Goal: Obtain resource: Obtain resource

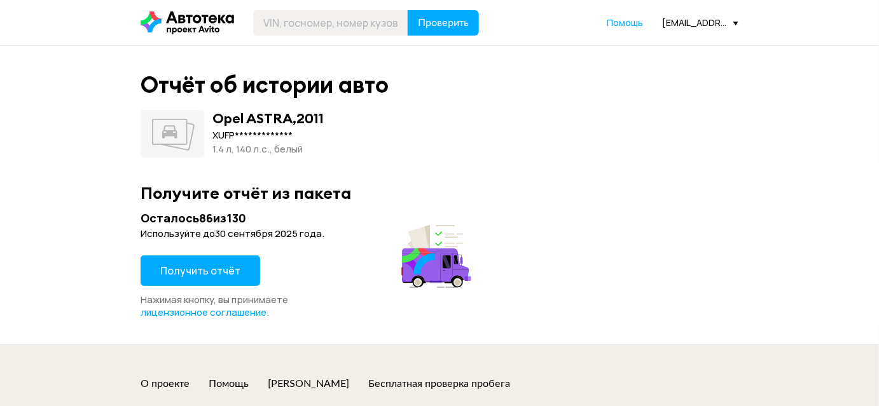
click at [212, 270] on span "Получить отчёт" at bounding box center [200, 271] width 80 height 14
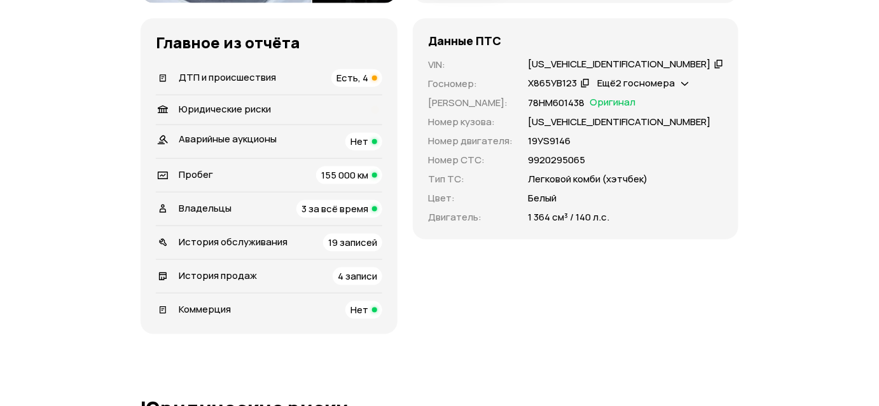
scroll to position [462, 0]
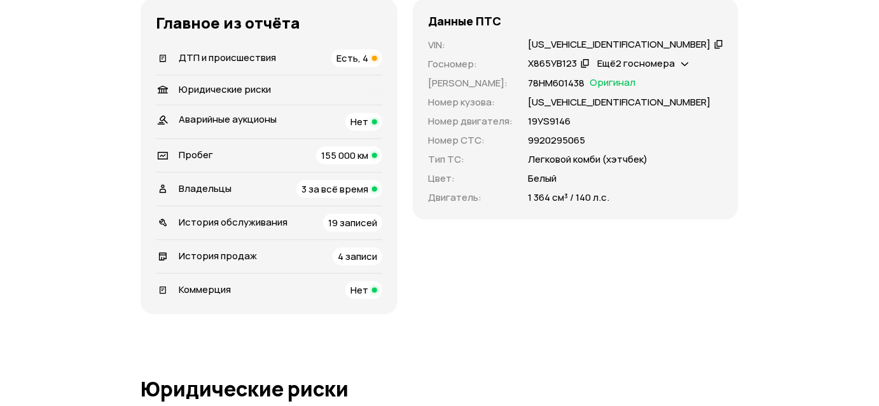
click at [336, 67] on div "ДТП и происшествия Есть, 4" at bounding box center [269, 59] width 226 height 18
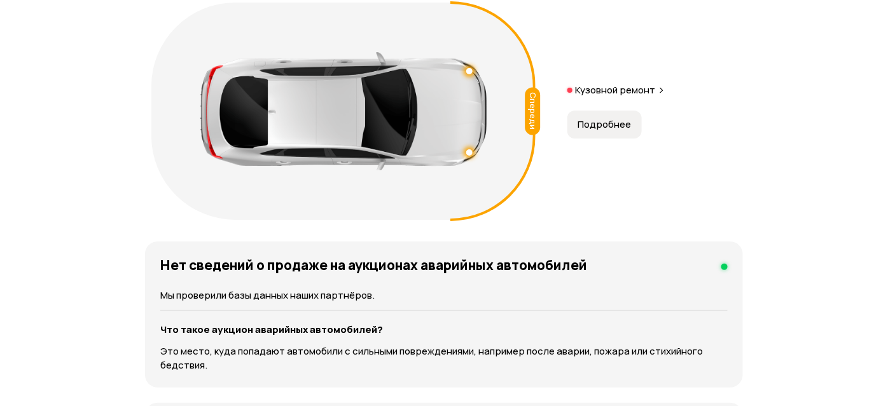
scroll to position [1561, 0]
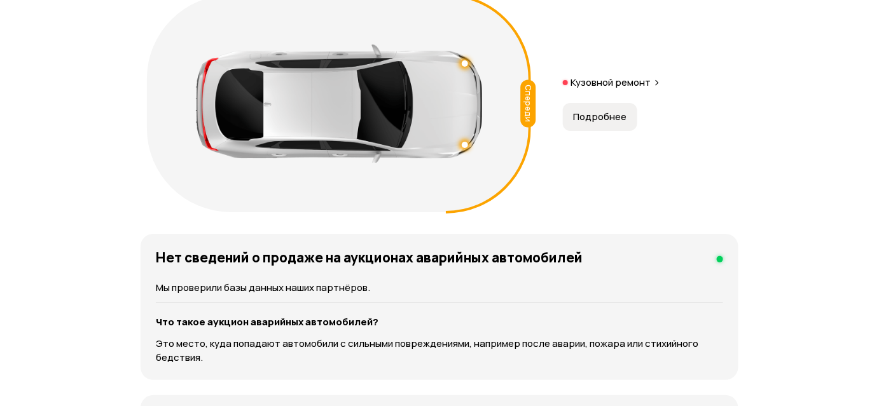
click at [615, 89] on p "Кузовной ремонт" at bounding box center [610, 82] width 80 height 13
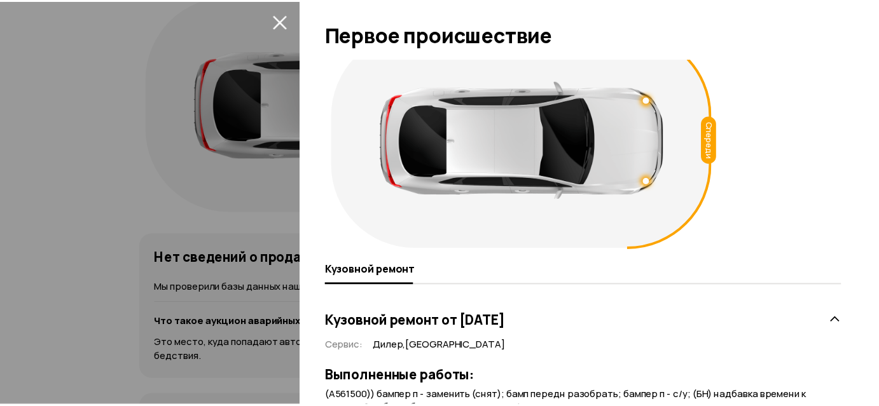
scroll to position [0, 0]
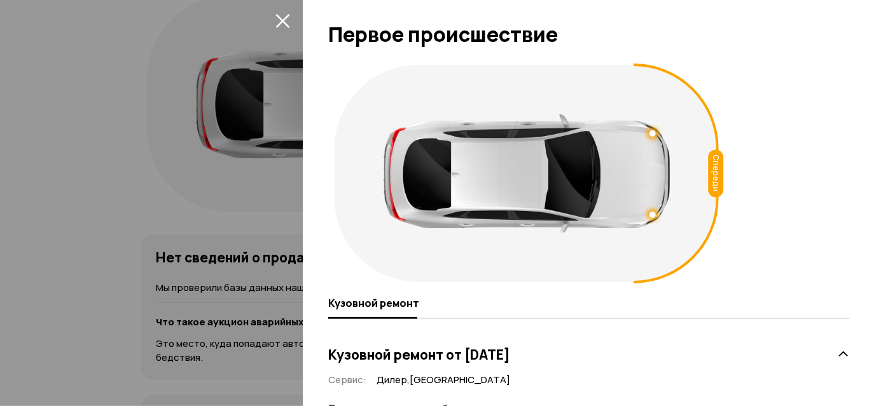
click at [278, 21] on icon "закрыть" at bounding box center [282, 20] width 15 height 15
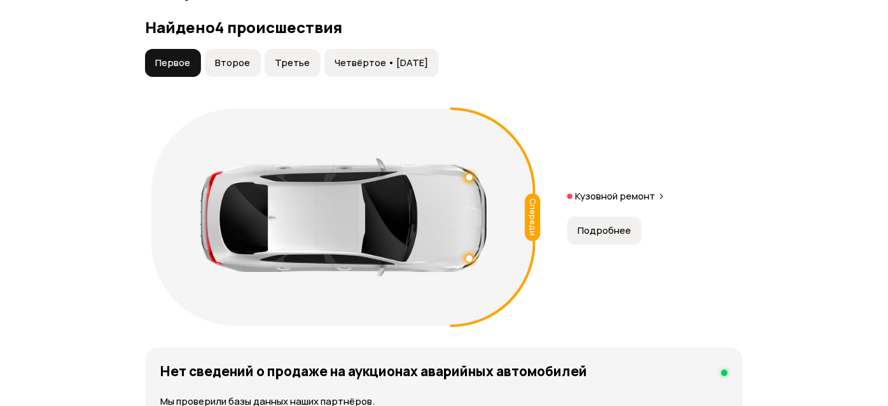
scroll to position [1445, 0]
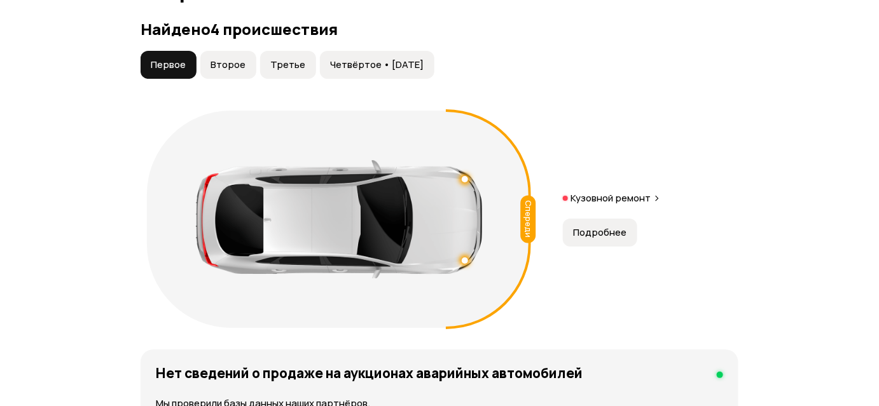
click at [240, 71] on span "Второе" at bounding box center [227, 65] width 35 height 13
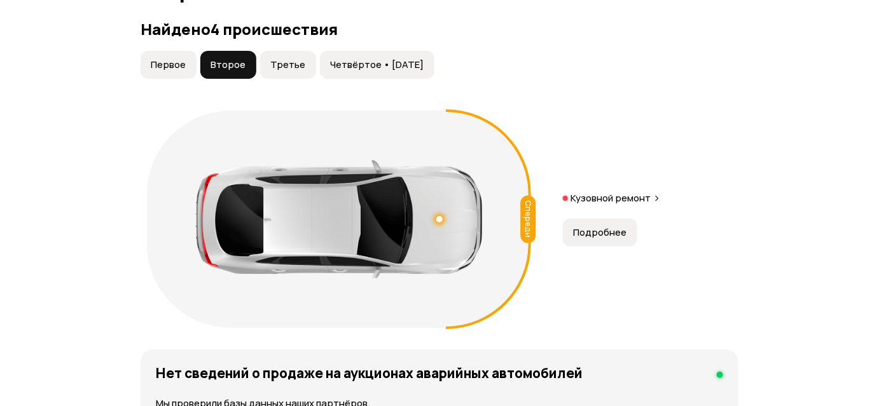
click at [619, 205] on p "Кузовной ремонт" at bounding box center [610, 198] width 80 height 13
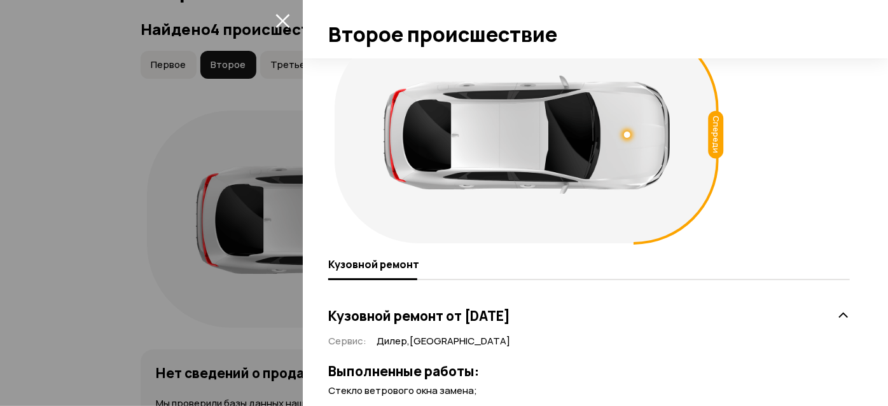
scroll to position [81, 0]
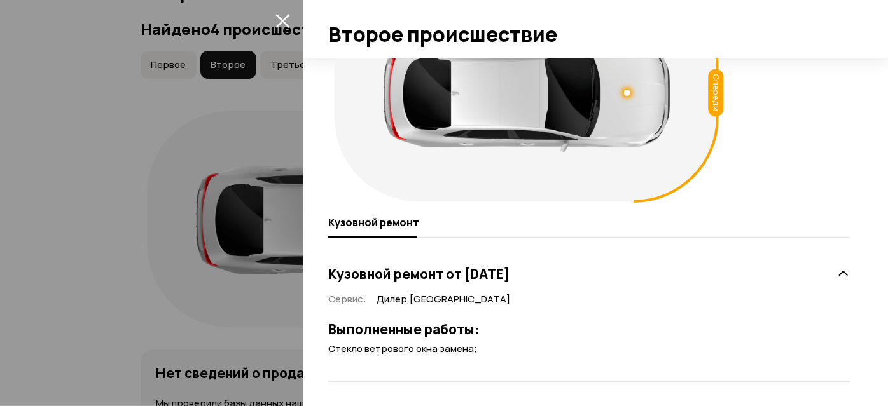
click at [273, 25] on button "закрыть" at bounding box center [282, 20] width 20 height 20
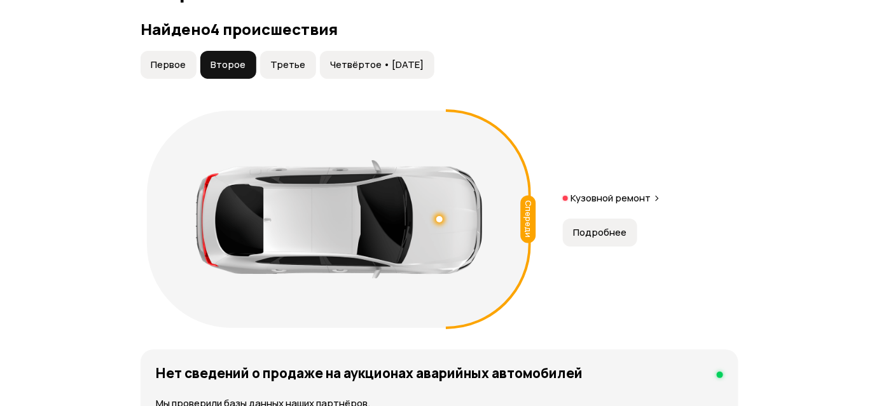
click at [281, 71] on span "Третье" at bounding box center [287, 65] width 35 height 13
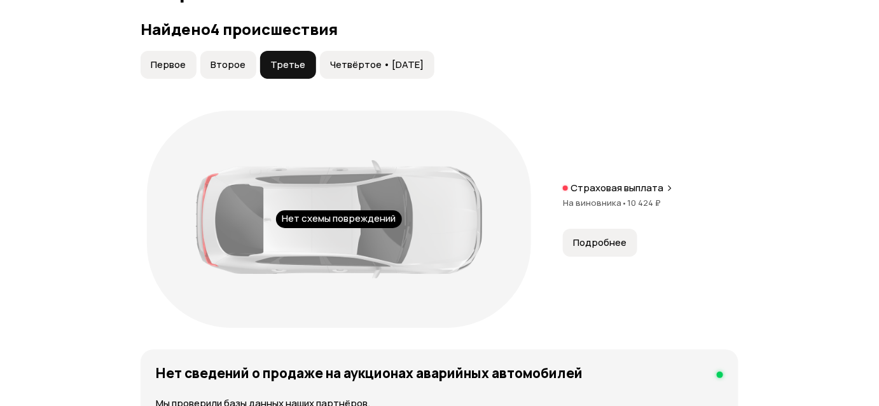
click at [607, 195] on p "Страховая выплата" at bounding box center [616, 188] width 93 height 13
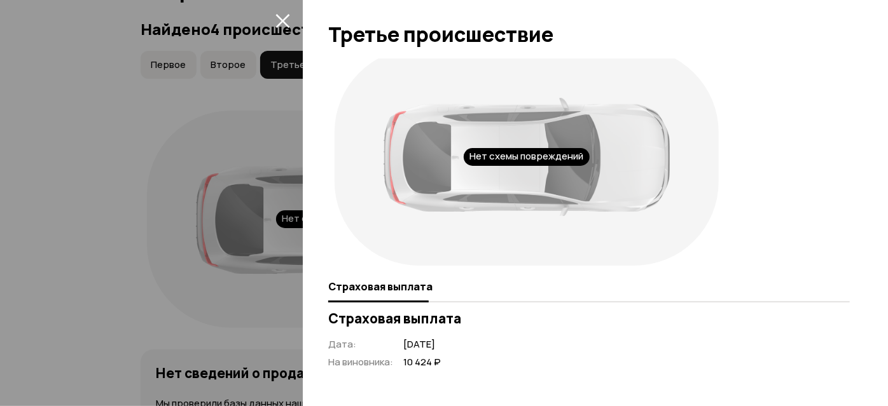
scroll to position [0, 0]
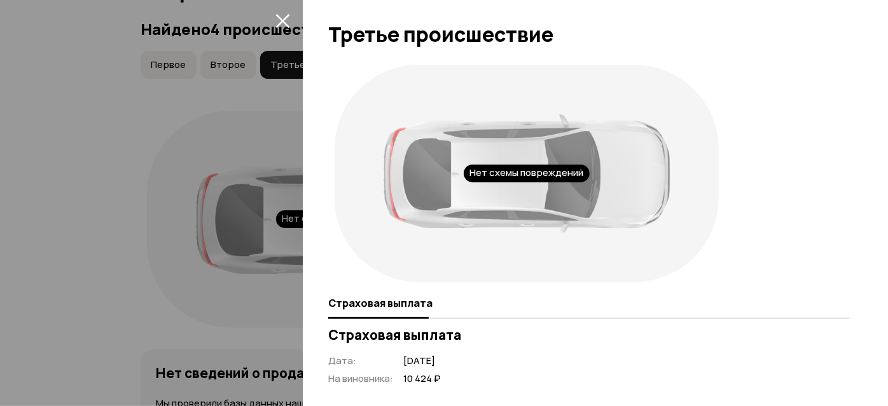
click at [286, 27] on icon "закрыть" at bounding box center [282, 20] width 15 height 15
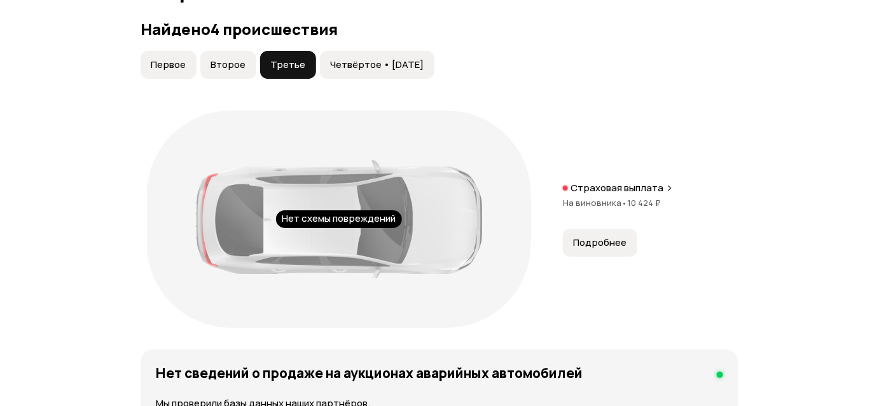
click at [403, 79] on button "Четвёртое • 02 июл 2018" at bounding box center [377, 65] width 114 height 28
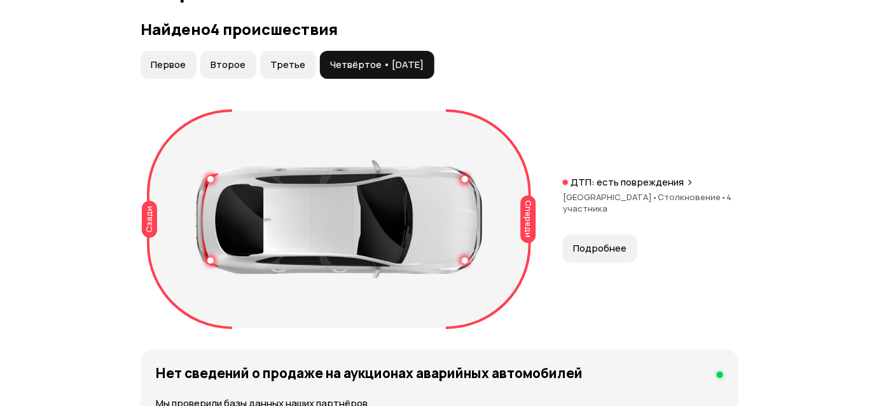
click at [598, 189] on p "ДТП: есть повреждения" at bounding box center [626, 182] width 113 height 13
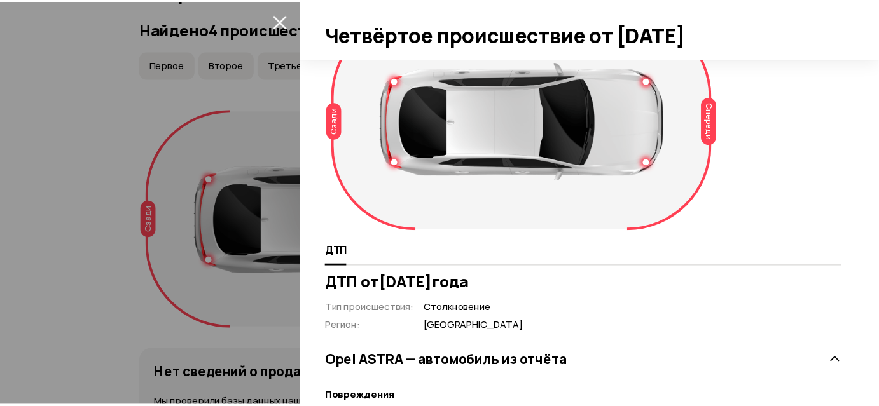
scroll to position [52, 0]
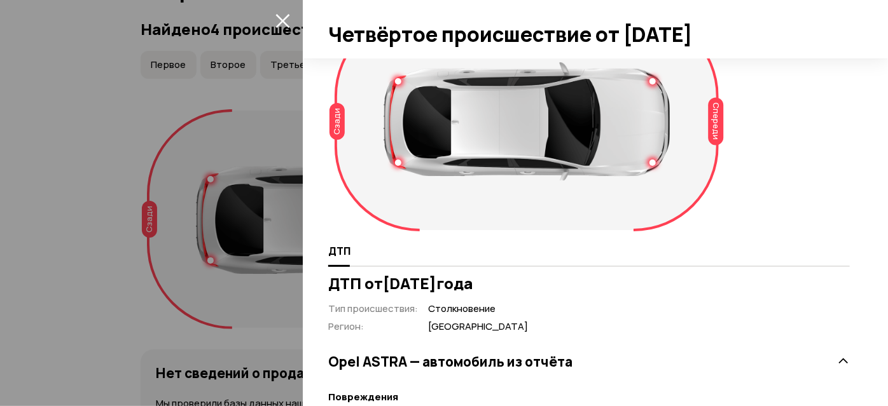
click at [282, 21] on icon "закрыть" at bounding box center [282, 21] width 14 height 14
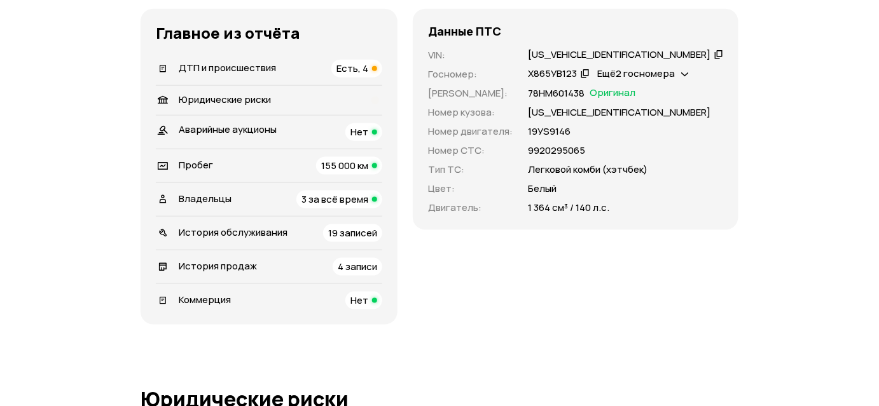
scroll to position [463, 0]
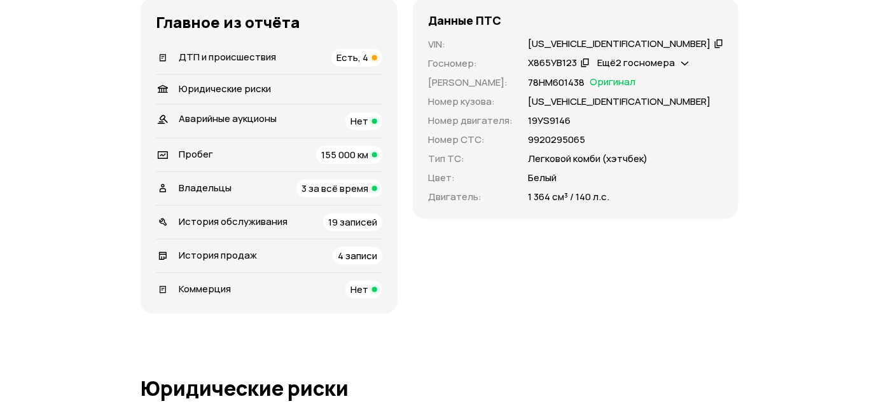
click at [223, 164] on div "Пробег 155 000 км" at bounding box center [269, 155] width 226 height 18
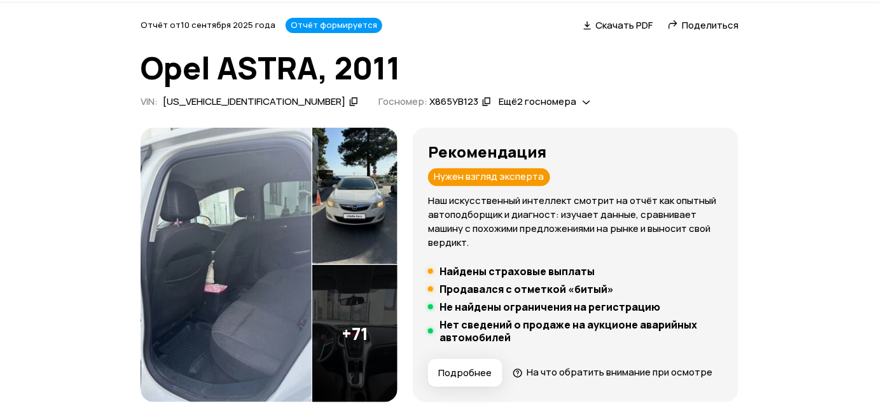
scroll to position [0, 0]
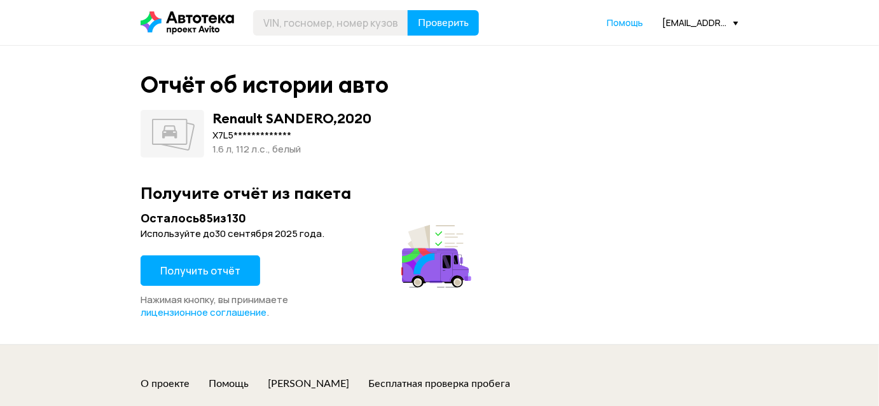
click at [215, 263] on button "Получить отчёт" at bounding box center [201, 271] width 120 height 31
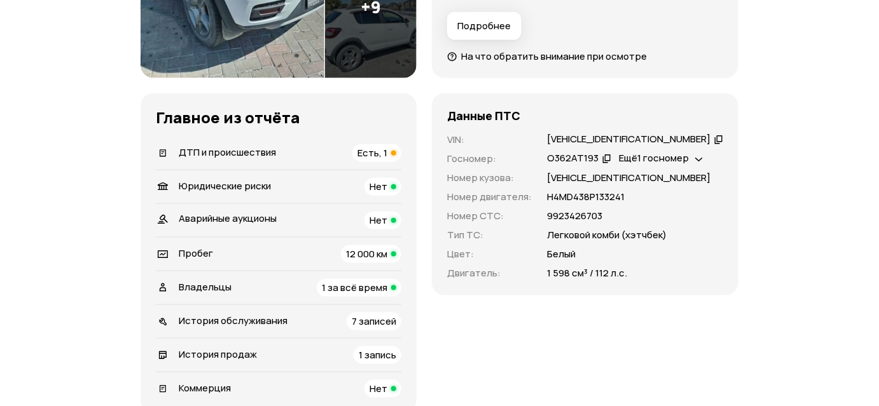
scroll to position [462, 0]
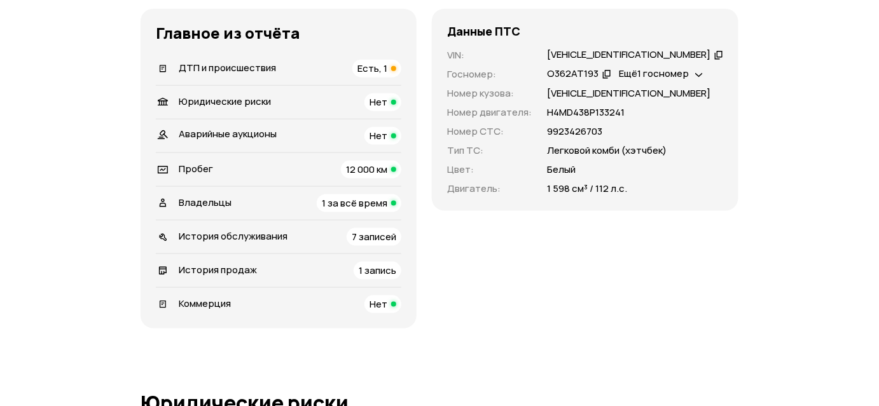
click at [310, 66] on div "ДТП и происшествия Есть, 1" at bounding box center [278, 69] width 245 height 18
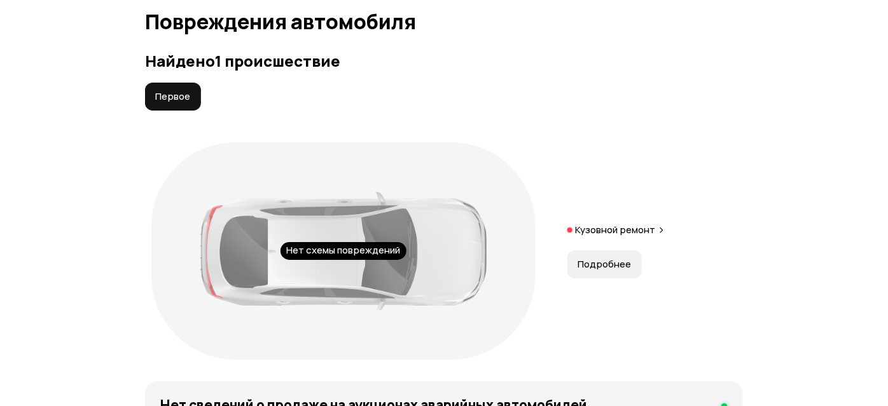
scroll to position [1423, 0]
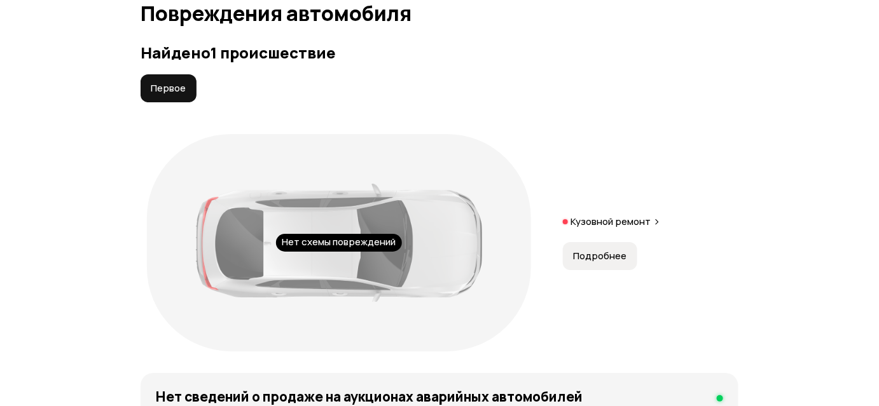
click at [617, 255] on span "Подробнее" at bounding box center [599, 256] width 53 height 13
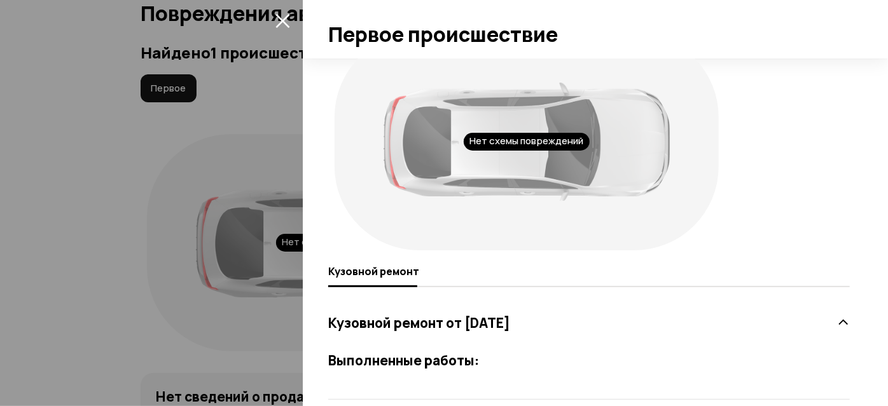
scroll to position [49, 0]
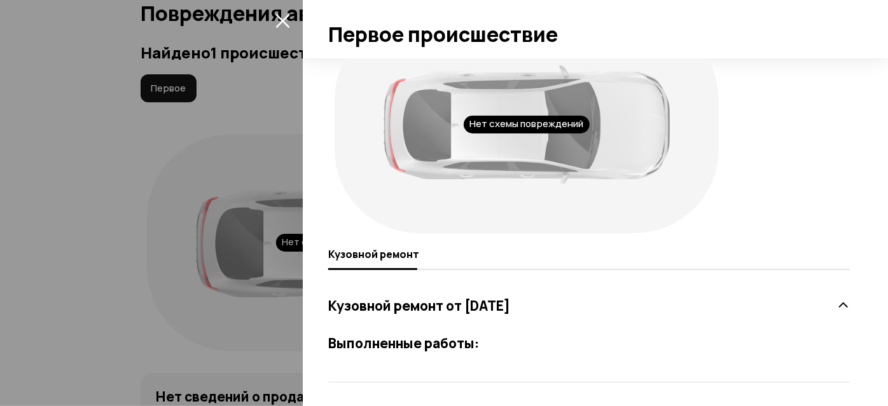
click at [287, 27] on icon "закрыть" at bounding box center [282, 20] width 15 height 15
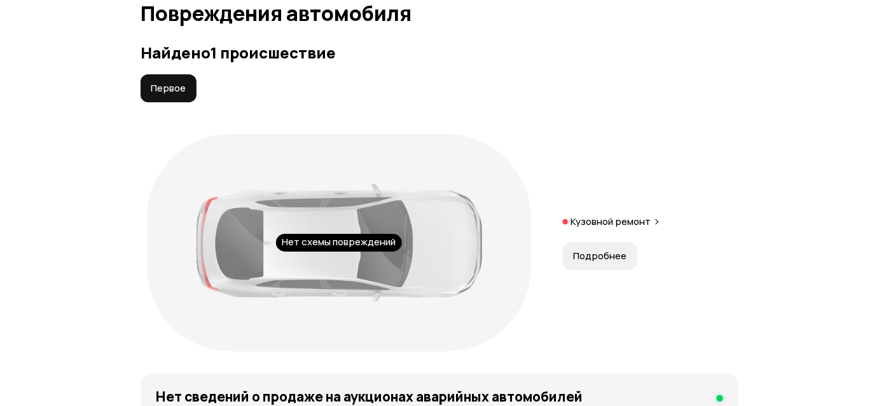
click at [601, 261] on span "Подробнее" at bounding box center [599, 256] width 53 height 13
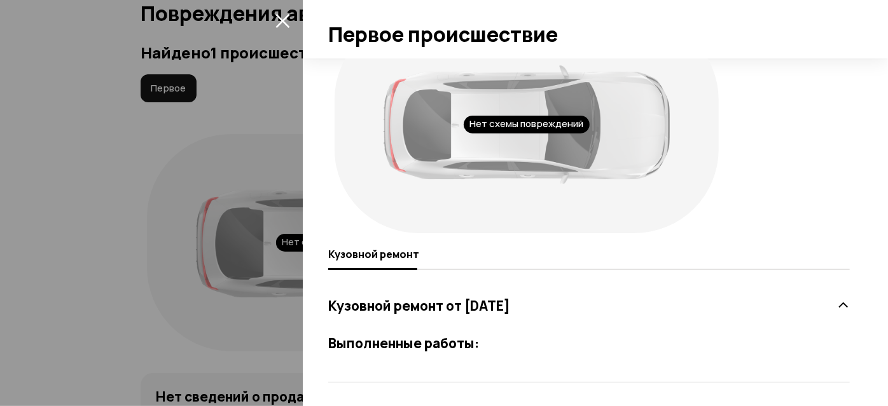
click at [837, 305] on icon at bounding box center [843, 305] width 13 height 13
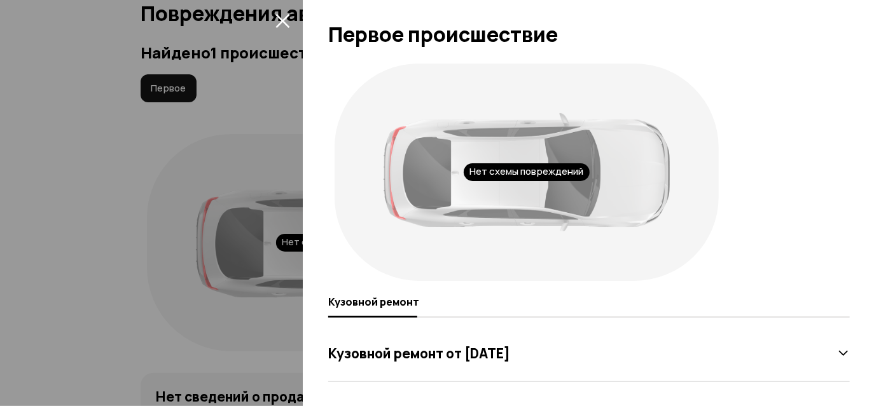
click at [827, 348] on div "Кузовной ремонт от [DATE]" at bounding box center [588, 353] width 521 height 25
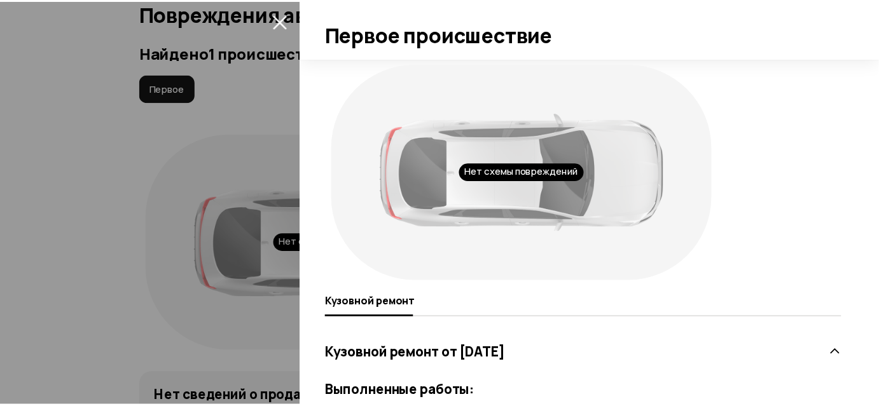
scroll to position [49, 0]
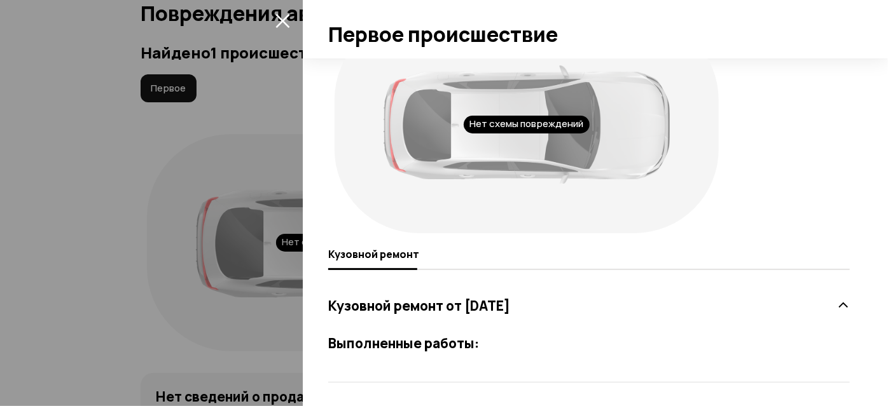
click at [284, 20] on icon "закрыть" at bounding box center [282, 21] width 14 height 14
